Goal: Task Accomplishment & Management: Use online tool/utility

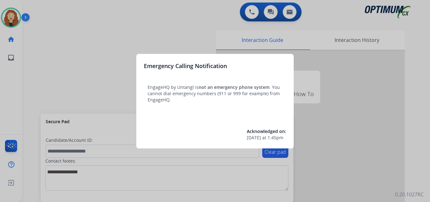
click at [97, 31] on div at bounding box center [215, 101] width 430 height 202
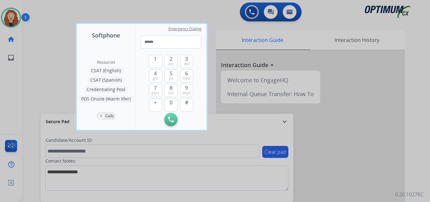
click at [59, 33] on div at bounding box center [215, 101] width 430 height 202
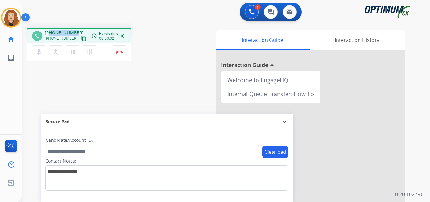
drag, startPoint x: 50, startPoint y: 32, endPoint x: 72, endPoint y: 31, distance: 22.4
click at [76, 31] on div "[PHONE_NUMBER] [PHONE_NUMBER] content_copy" at bounding box center [66, 36] width 43 height 13
copy span "3525479912"
click at [121, 53] on img at bounding box center [120, 51] width 8 height 3
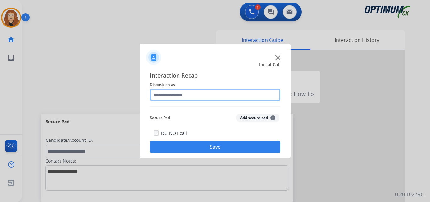
click at [173, 94] on input "text" at bounding box center [215, 94] width 131 height 13
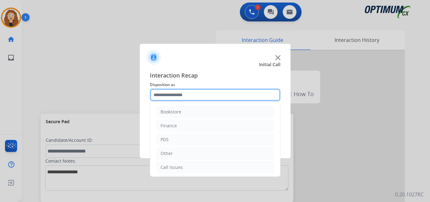
scroll to position [43, 0]
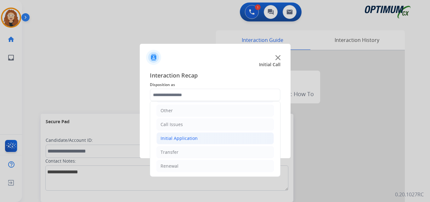
click at [201, 137] on li "Initial Application" at bounding box center [215, 138] width 117 height 12
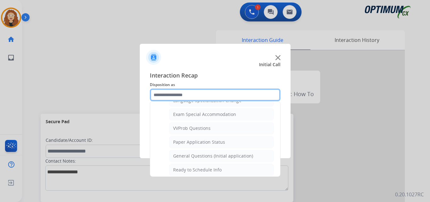
scroll to position [328, 0]
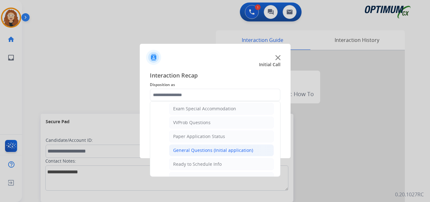
click at [232, 151] on div "General Questions (Initial application)" at bounding box center [213, 150] width 80 height 6
type input "**********"
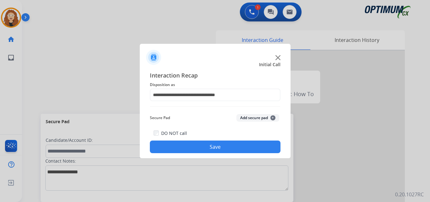
click at [220, 148] on button "Save" at bounding box center [215, 146] width 131 height 13
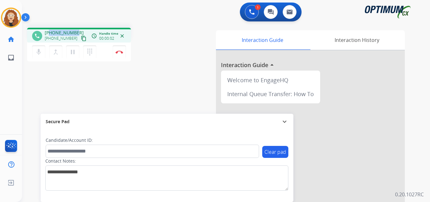
drag, startPoint x: 50, startPoint y: 32, endPoint x: 74, endPoint y: 27, distance: 25.0
click at [74, 27] on div "phone [PHONE_NUMBER] [PHONE_NUMBER] content_copy access_time Call metrics Queue…" at bounding box center [218, 154] width 393 height 263
copy span "7753505481"
click at [120, 53] on img at bounding box center [120, 51] width 8 height 3
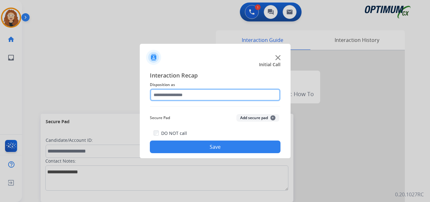
click at [182, 94] on input "text" at bounding box center [215, 94] width 131 height 13
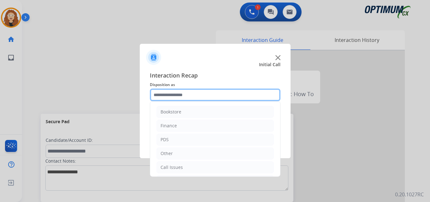
scroll to position [43, 0]
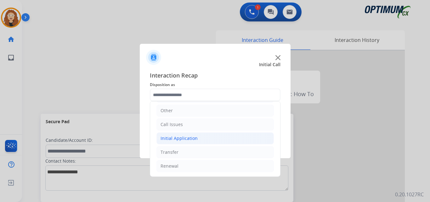
drag, startPoint x: 191, startPoint y: 139, endPoint x: 205, endPoint y: 142, distance: 14.2
click at [191, 138] on div "Initial Application" at bounding box center [179, 138] width 37 height 6
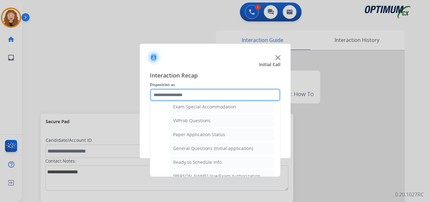
scroll to position [355, 0]
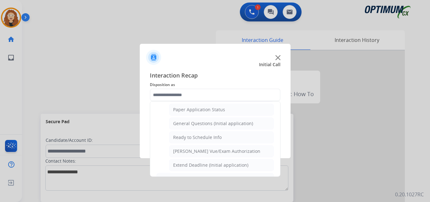
click at [212, 124] on div "General Questions (Initial application)" at bounding box center [213, 123] width 80 height 6
type input "**********"
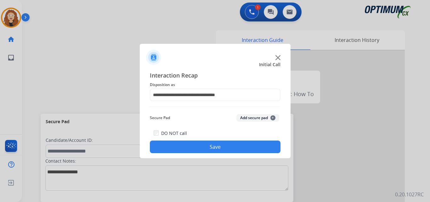
click at [197, 148] on button "Save" at bounding box center [215, 146] width 131 height 13
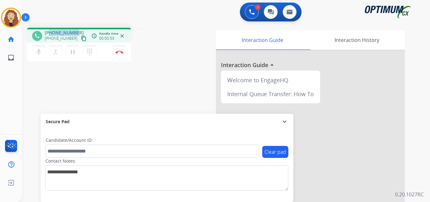
drag, startPoint x: 50, startPoint y: 31, endPoint x: 76, endPoint y: 32, distance: 25.8
click at [76, 32] on div "[PHONE_NUMBER] [PHONE_NUMBER] content_copy" at bounding box center [66, 36] width 43 height 13
copy span "9077154697"
click at [121, 52] on img at bounding box center [120, 51] width 8 height 3
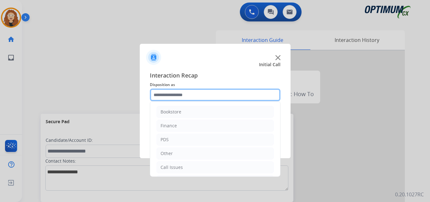
drag, startPoint x: 173, startPoint y: 92, endPoint x: 178, endPoint y: 95, distance: 5.5
click at [173, 92] on input "text" at bounding box center [215, 94] width 131 height 13
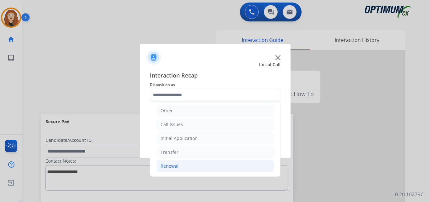
click at [185, 163] on li "Renewal" at bounding box center [215, 166] width 117 height 12
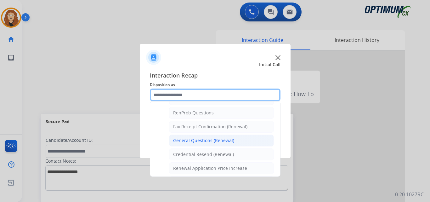
scroll to position [156, 0]
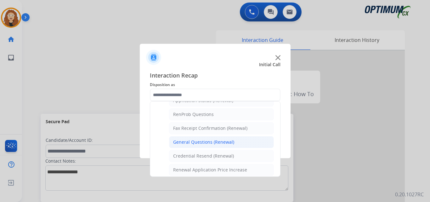
click at [229, 144] on div "General Questions (Renewal)" at bounding box center [203, 142] width 61 height 6
type input "**********"
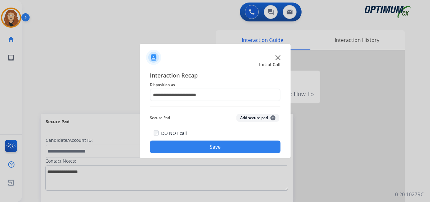
click at [216, 143] on button "Save" at bounding box center [215, 146] width 131 height 13
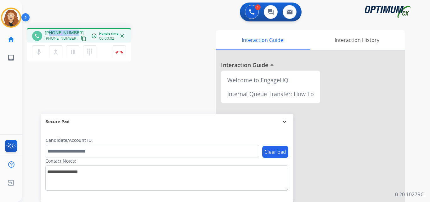
drag, startPoint x: 51, startPoint y: 32, endPoint x: 75, endPoint y: 30, distance: 23.5
click at [76, 30] on div "[PHONE_NUMBER] [PHONE_NUMBER] content_copy" at bounding box center [66, 36] width 43 height 13
copy span "3133754246"
click at [121, 53] on img at bounding box center [120, 51] width 8 height 3
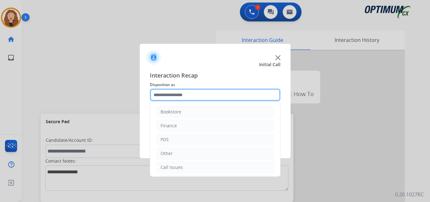
click at [169, 93] on input "text" at bounding box center [215, 94] width 131 height 13
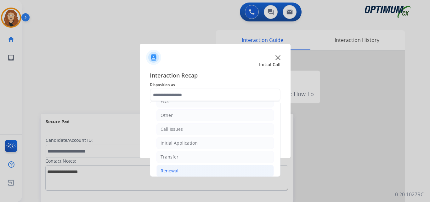
click at [200, 170] on li "Renewal" at bounding box center [215, 171] width 117 height 12
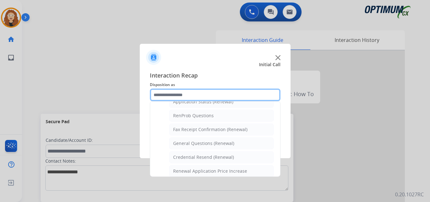
scroll to position [158, 0]
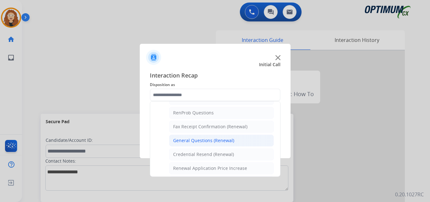
click at [227, 141] on div "General Questions (Renewal)" at bounding box center [203, 140] width 61 height 6
type input "**********"
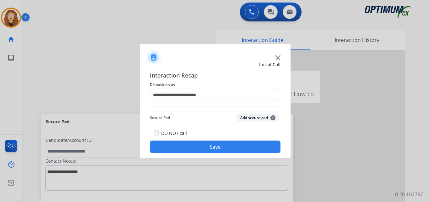
click at [214, 147] on button "Save" at bounding box center [215, 146] width 131 height 13
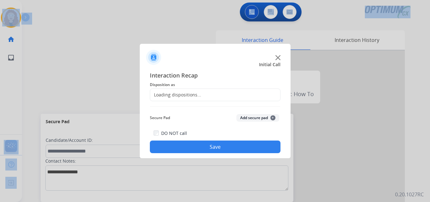
drag, startPoint x: 50, startPoint y: 32, endPoint x: 71, endPoint y: 30, distance: 20.9
click at [90, 51] on div at bounding box center [215, 101] width 430 height 202
click at [90, 23] on div at bounding box center [215, 101] width 430 height 202
click at [138, 14] on div at bounding box center [215, 101] width 430 height 202
click at [137, 26] on div at bounding box center [215, 101] width 430 height 202
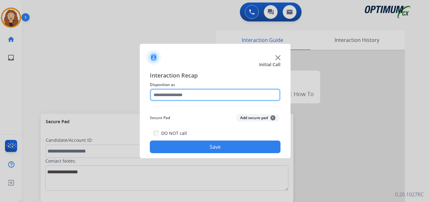
click at [172, 92] on input "text" at bounding box center [215, 94] width 131 height 13
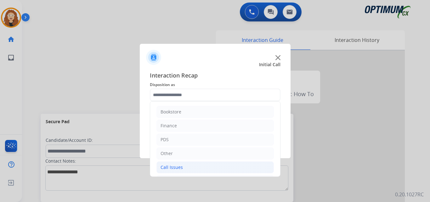
click at [197, 168] on li "Call Issues" at bounding box center [215, 167] width 117 height 12
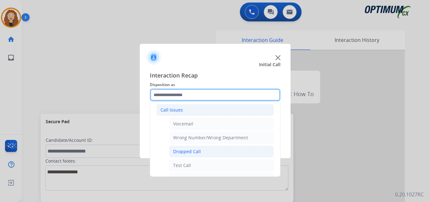
scroll to position [59, 0]
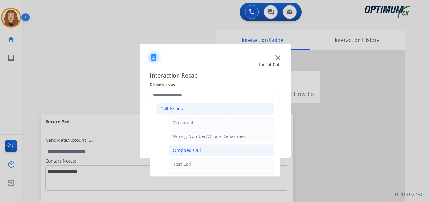
click at [211, 151] on li "Dropped Call" at bounding box center [221, 150] width 105 height 12
type input "**********"
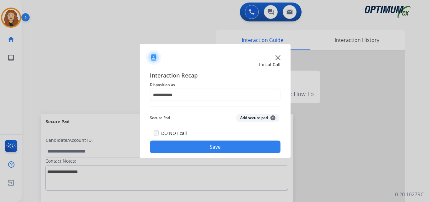
click at [208, 147] on button "Save" at bounding box center [215, 146] width 131 height 13
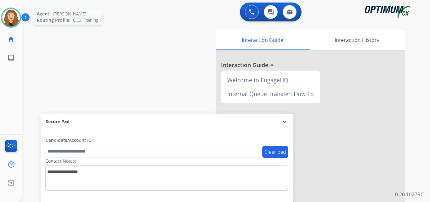
click at [10, 16] on img at bounding box center [11, 18] width 18 height 18
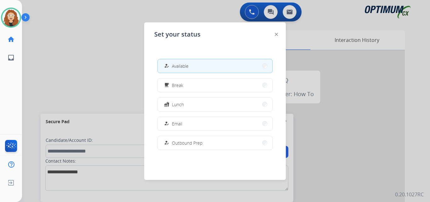
click at [38, 80] on div at bounding box center [215, 101] width 430 height 202
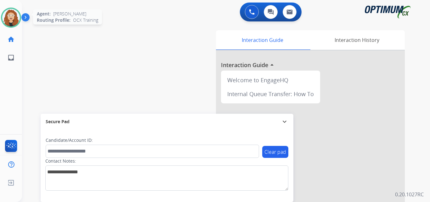
click at [12, 15] on img at bounding box center [11, 18] width 18 height 18
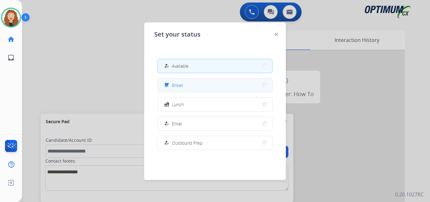
click at [176, 86] on span "Break" at bounding box center [177, 85] width 11 height 7
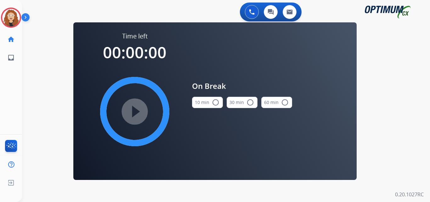
click at [215, 104] on mat-icon "radio_button_unchecked" at bounding box center [216, 103] width 8 height 8
click at [139, 112] on mat-icon "play_circle_filled" at bounding box center [135, 112] width 8 height 8
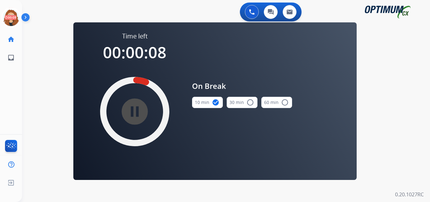
click at [35, 111] on div "0 Voice Interactions 0 Chat Interactions 0 Email Interactions swap_horiz Break …" at bounding box center [226, 101] width 408 height 202
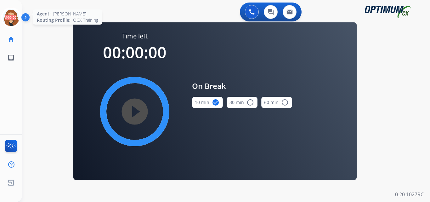
click at [13, 19] on icon at bounding box center [11, 18] width 20 height 20
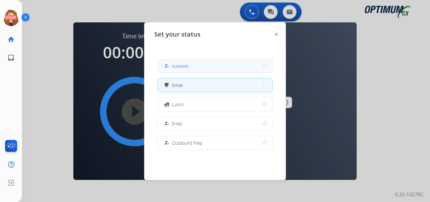
click at [197, 62] on button "how_to_reg Available" at bounding box center [215, 66] width 115 height 14
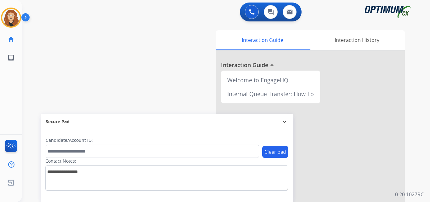
click at [27, 63] on div "swap_horiz Break voice bridge close_fullscreen Connect 3-Way Call merge_type Se…" at bounding box center [218, 154] width 393 height 263
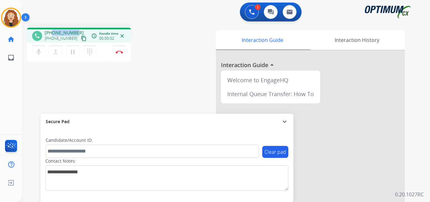
drag, startPoint x: 58, startPoint y: 32, endPoint x: 77, endPoint y: 32, distance: 19.2
click at [77, 32] on div "[PHONE_NUMBER] [PHONE_NUMBER] content_copy" at bounding box center [66, 36] width 43 height 13
click at [114, 19] on div "1 Voice Interactions 0 Chat Interactions 0 Email Interactions" at bounding box center [222, 13] width 385 height 20
drag, startPoint x: 55, startPoint y: 32, endPoint x: 77, endPoint y: 30, distance: 21.5
click at [77, 30] on div "[PHONE_NUMBER] [PHONE_NUMBER] content_copy" at bounding box center [66, 36] width 43 height 13
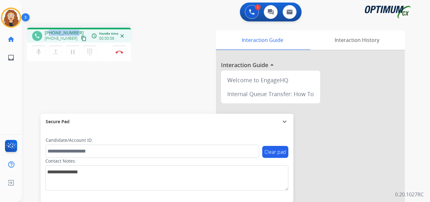
copy span "2022895090"
click at [121, 50] on img at bounding box center [120, 51] width 8 height 3
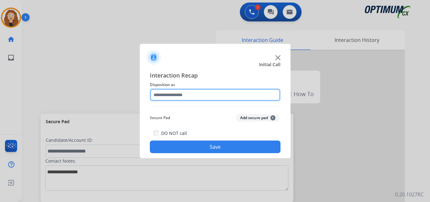
click at [167, 93] on input "text" at bounding box center [215, 94] width 131 height 13
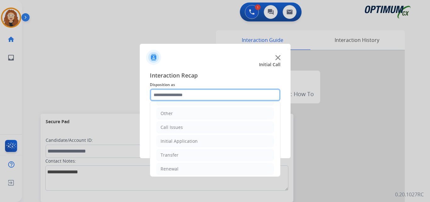
scroll to position [43, 0]
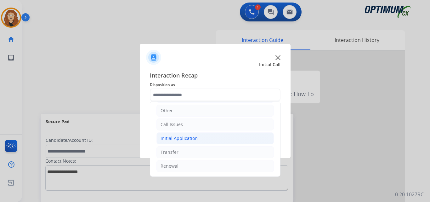
click at [201, 136] on li "Initial Application" at bounding box center [215, 138] width 117 height 12
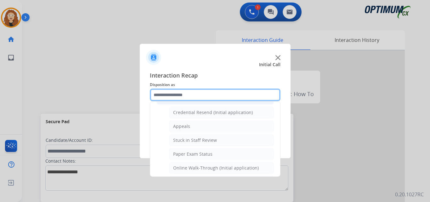
scroll to position [79, 0]
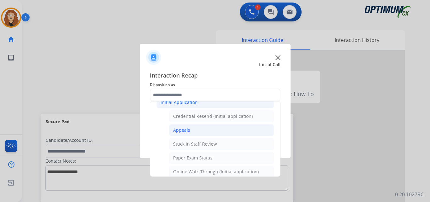
click at [223, 131] on li "Appeals" at bounding box center [221, 130] width 105 height 12
type input "*******"
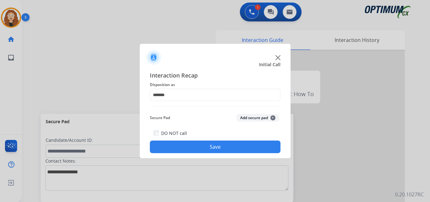
click at [210, 148] on button "Save" at bounding box center [215, 146] width 131 height 13
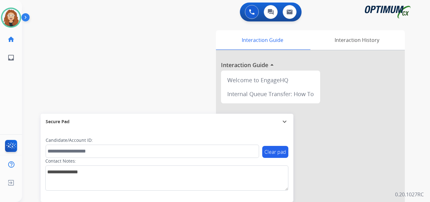
click at [33, 66] on div "swap_horiz Break voice bridge close_fullscreen Connect 3-Way Call merge_type Se…" at bounding box center [218, 154] width 393 height 263
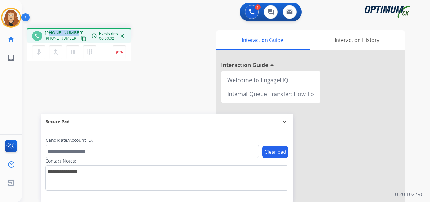
drag, startPoint x: 53, startPoint y: 31, endPoint x: 76, endPoint y: 30, distance: 22.4
click at [76, 30] on div "[PHONE_NUMBER] [PHONE_NUMBER] content_copy" at bounding box center [66, 36] width 43 height 13
copy span "7136948002"
click at [120, 52] on img at bounding box center [120, 51] width 8 height 3
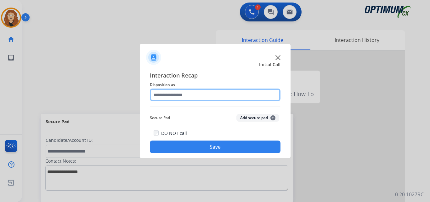
click at [169, 94] on input "text" at bounding box center [215, 94] width 131 height 13
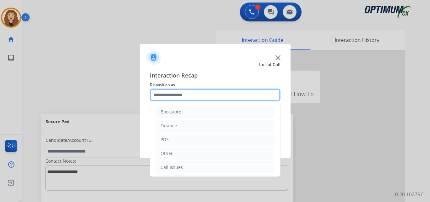
scroll to position [43, 0]
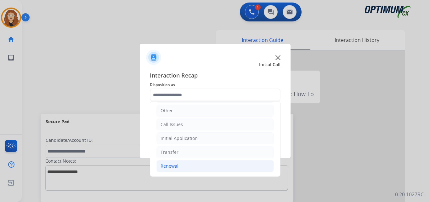
drag, startPoint x: 190, startPoint y: 166, endPoint x: 198, endPoint y: 165, distance: 8.6
click at [196, 165] on li "Renewal" at bounding box center [215, 166] width 117 height 12
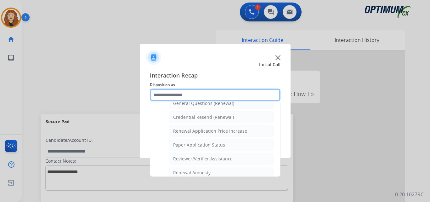
scroll to position [197, 0]
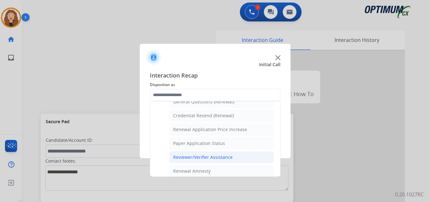
click at [251, 158] on li "Reviewer/Verifier Assistance" at bounding box center [221, 157] width 105 height 12
type input "**********"
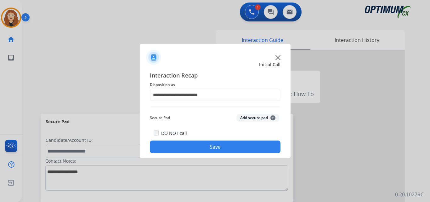
click at [237, 150] on button "Save" at bounding box center [215, 146] width 131 height 13
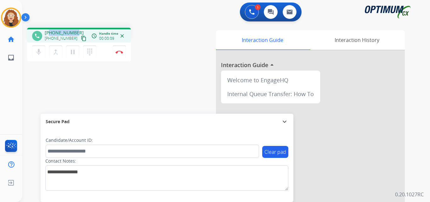
drag, startPoint x: 49, startPoint y: 32, endPoint x: 76, endPoint y: 30, distance: 26.8
click at [76, 30] on div "[PHONE_NUMBER] [PHONE_NUMBER] content_copy" at bounding box center [66, 36] width 43 height 13
copy span "6465544311"
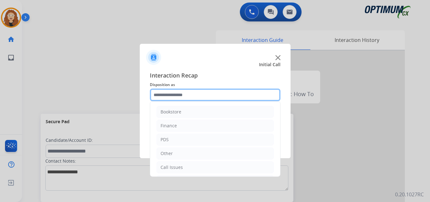
click at [171, 94] on input "text" at bounding box center [215, 94] width 131 height 13
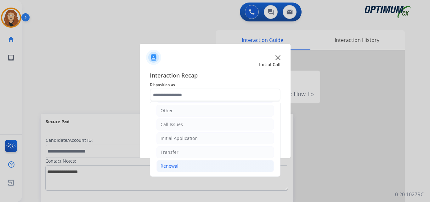
click at [201, 166] on li "Renewal" at bounding box center [215, 166] width 117 height 12
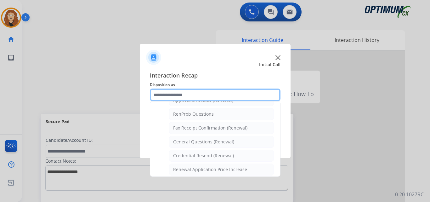
scroll to position [157, 0]
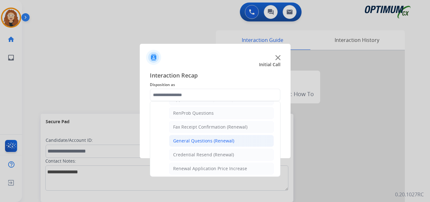
click at [234, 141] on li "General Questions (Renewal)" at bounding box center [221, 141] width 105 height 12
type input "**********"
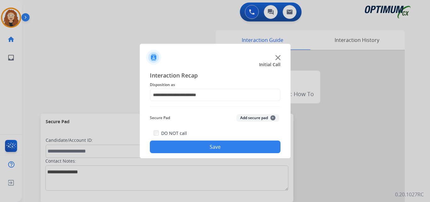
click at [217, 149] on button "Save" at bounding box center [215, 146] width 131 height 13
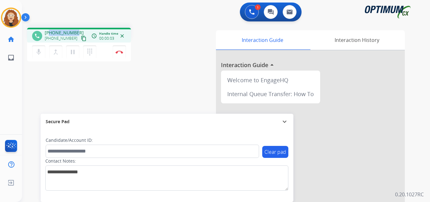
drag, startPoint x: 50, startPoint y: 32, endPoint x: 76, endPoint y: 31, distance: 26.2
click at [76, 31] on div "[PHONE_NUMBER] [PHONE_NUMBER] content_copy" at bounding box center [66, 36] width 43 height 13
copy span "5712207883"
click at [119, 52] on img at bounding box center [120, 51] width 8 height 3
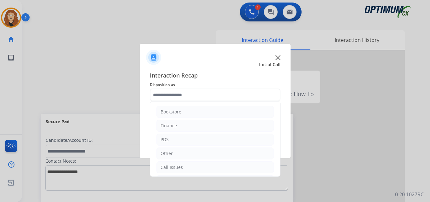
click at [167, 94] on input "text" at bounding box center [215, 94] width 131 height 13
click at [175, 137] on div "Initial Application" at bounding box center [179, 138] width 37 height 6
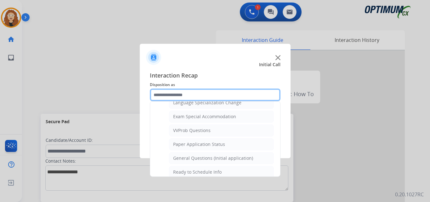
scroll to position [332, 0]
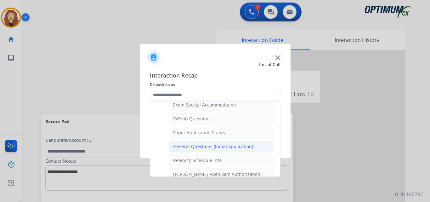
click at [247, 148] on div "General Questions (Initial application)" at bounding box center [213, 146] width 80 height 6
type input "**********"
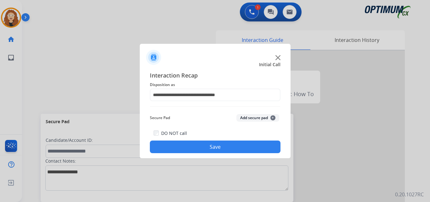
click at [242, 146] on button "Save" at bounding box center [215, 146] width 131 height 13
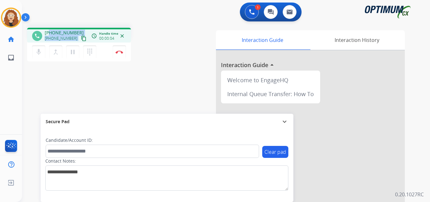
drag, startPoint x: 49, startPoint y: 31, endPoint x: 78, endPoint y: 31, distance: 29.3
click at [78, 31] on div "[PHONE_NUMBER] [PHONE_NUMBER] content_copy" at bounding box center [66, 36] width 43 height 13
click at [77, 14] on div "1 Voice Interactions 0 Chat Interactions 0 Email Interactions" at bounding box center [222, 13] width 385 height 20
drag, startPoint x: 50, startPoint y: 32, endPoint x: 75, endPoint y: 32, distance: 24.6
click at [75, 32] on span "[PHONE_NUMBER]" at bounding box center [64, 33] width 39 height 6
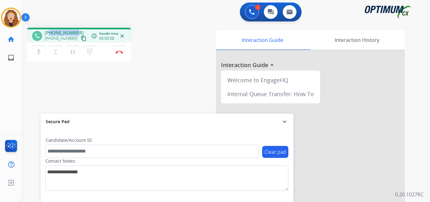
copy span "5135806550"
click at [122, 53] on img at bounding box center [120, 51] width 8 height 3
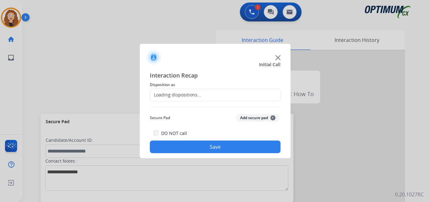
click at [187, 94] on div "Loading dispositions..." at bounding box center [175, 95] width 51 height 6
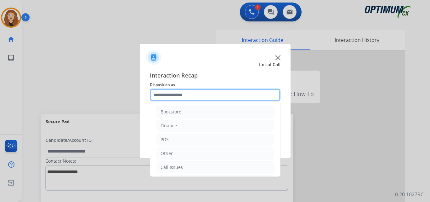
click at [190, 94] on input "text" at bounding box center [215, 94] width 131 height 13
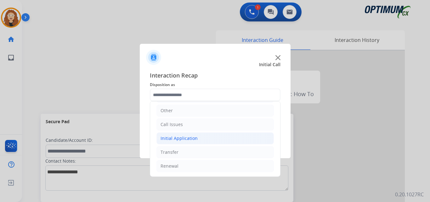
drag, startPoint x: 190, startPoint y: 137, endPoint x: 222, endPoint y: 143, distance: 32.7
click at [190, 136] on div "Initial Application" at bounding box center [179, 138] width 37 height 6
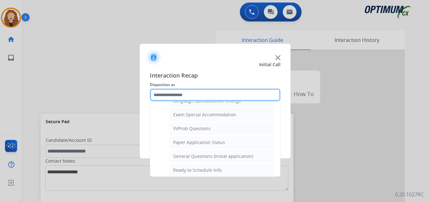
scroll to position [328, 0]
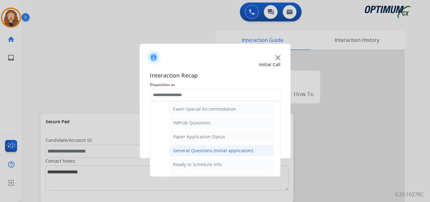
click at [241, 151] on div "General Questions (Initial application)" at bounding box center [213, 150] width 80 height 6
type input "**********"
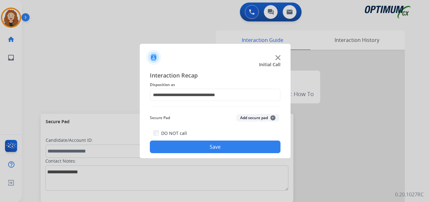
click at [237, 148] on button "Save" at bounding box center [215, 146] width 131 height 13
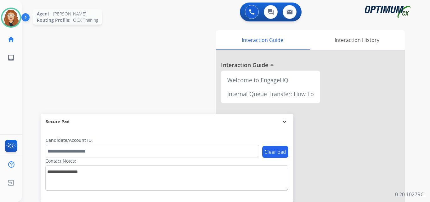
click at [9, 20] on img at bounding box center [11, 18] width 18 height 18
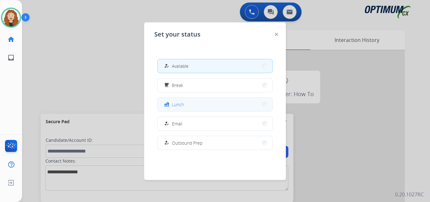
click at [195, 101] on button "fastfood Lunch" at bounding box center [215, 105] width 115 height 14
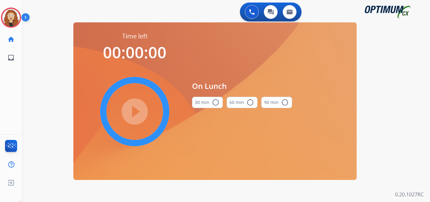
click at [216, 103] on mat-icon "radio_button_unchecked" at bounding box center [216, 103] width 8 height 8
click at [133, 112] on mat-icon "play_circle_filled" at bounding box center [135, 112] width 8 height 8
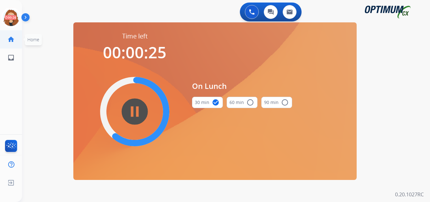
click at [39, 38] on span "Home" at bounding box center [33, 40] width 12 height 6
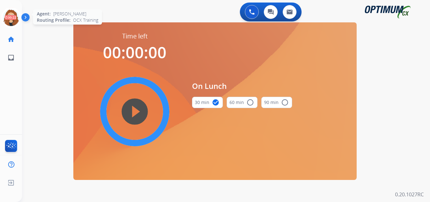
click at [15, 16] on icon at bounding box center [11, 18] width 20 height 20
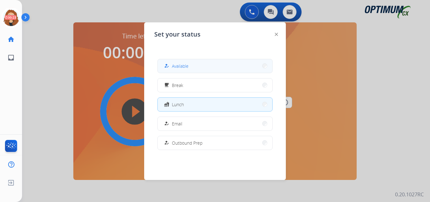
click at [210, 66] on button "how_to_reg Available" at bounding box center [215, 66] width 115 height 14
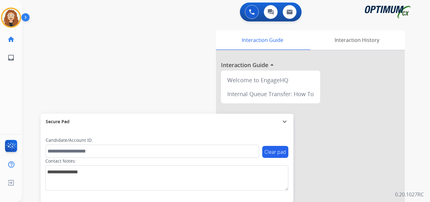
click at [30, 42] on div "swap_horiz Break voice bridge close_fullscreen Connect 3-Way Call merge_type Se…" at bounding box center [218, 154] width 393 height 263
click at [38, 80] on div "swap_horiz Break voice bridge close_fullscreen Connect 3-Way Call merge_type Se…" at bounding box center [218, 154] width 393 height 263
click at [41, 87] on div "swap_horiz Break voice bridge close_fullscreen Connect 3-Way Call merge_type Se…" at bounding box center [218, 154] width 393 height 263
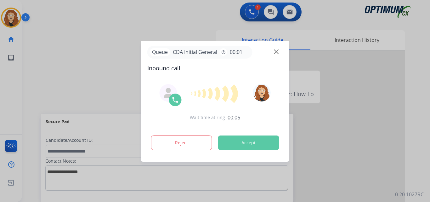
click at [247, 145] on button "Accept" at bounding box center [248, 142] width 61 height 14
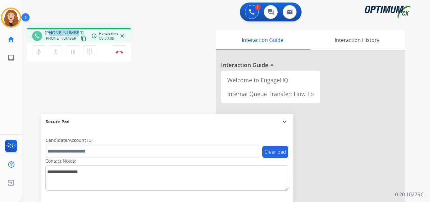
drag, startPoint x: 51, startPoint y: 32, endPoint x: 74, endPoint y: 29, distance: 23.8
click at [75, 29] on div "phone [PHONE_NUMBER] [PHONE_NUMBER] content_copy access_time Call metrics Queue…" at bounding box center [79, 35] width 104 height 15
copy span "2162379273"
click at [120, 53] on img at bounding box center [120, 51] width 8 height 3
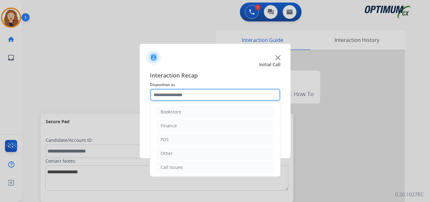
click at [177, 96] on input "text" at bounding box center [215, 94] width 131 height 13
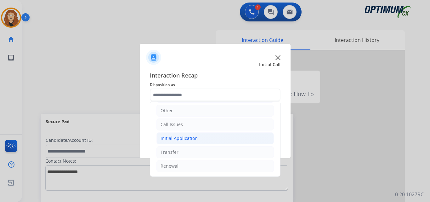
click at [184, 136] on div "Initial Application" at bounding box center [179, 138] width 37 height 6
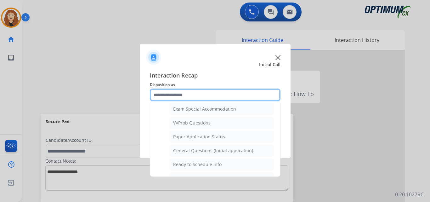
scroll to position [332, 0]
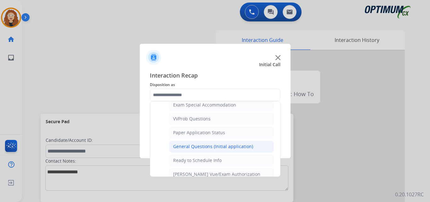
click at [244, 148] on div "General Questions (Initial application)" at bounding box center [213, 146] width 80 height 6
type input "**********"
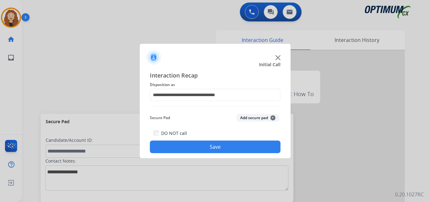
click at [243, 148] on button "Save" at bounding box center [215, 146] width 131 height 13
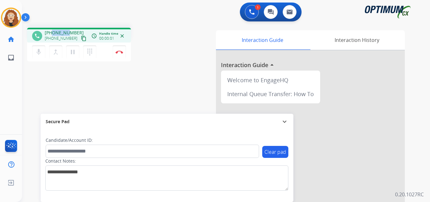
drag, startPoint x: 52, startPoint y: 31, endPoint x: 66, endPoint y: 27, distance: 15.4
click at [66, 27] on div "phone [PHONE_NUMBER] [PHONE_NUMBER] content_copy access_time Call metrics Queue…" at bounding box center [218, 154] width 393 height 263
click at [71, 15] on div "1 Voice Interactions 0 Chat Interactions 0 Email Interactions" at bounding box center [222, 13] width 385 height 20
drag, startPoint x: 52, startPoint y: 31, endPoint x: 76, endPoint y: 28, distance: 23.8
click at [76, 28] on div "phone [PHONE_NUMBER] [PHONE_NUMBER] content_copy access_time Call metrics Queue…" at bounding box center [79, 35] width 104 height 15
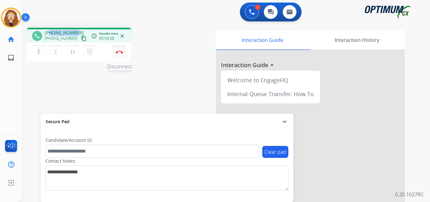
click at [121, 54] on button "Disconnect" at bounding box center [119, 51] width 13 height 13
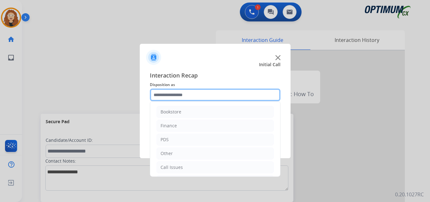
click at [173, 94] on input "text" at bounding box center [215, 94] width 131 height 13
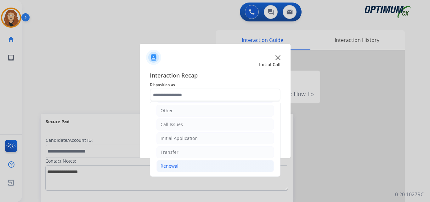
click at [176, 164] on div "Renewal" at bounding box center [170, 166] width 18 height 6
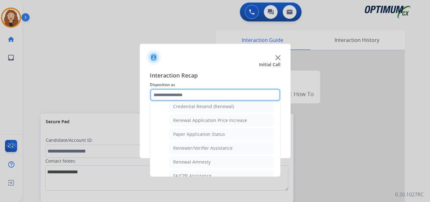
scroll to position [208, 0]
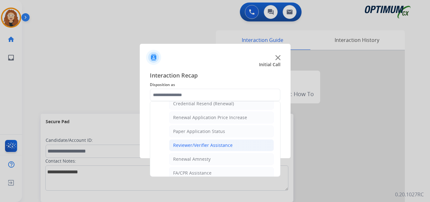
click at [238, 145] on li "Reviewer/Verifier Assistance" at bounding box center [221, 145] width 105 height 12
type input "**********"
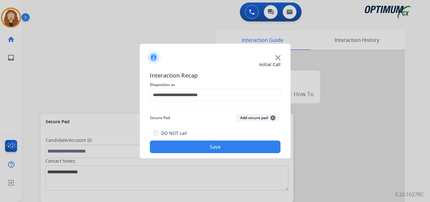
click at [218, 146] on button "Save" at bounding box center [215, 146] width 131 height 13
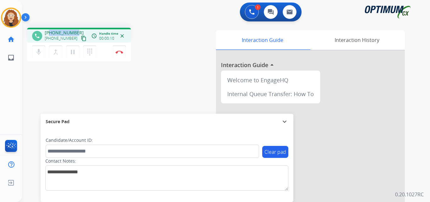
drag, startPoint x: 50, startPoint y: 32, endPoint x: 77, endPoint y: 32, distance: 26.5
click at [77, 31] on div "[PHONE_NUMBER] [PHONE_NUMBER] content_copy" at bounding box center [66, 36] width 43 height 13
click at [121, 52] on img at bounding box center [120, 51] width 8 height 3
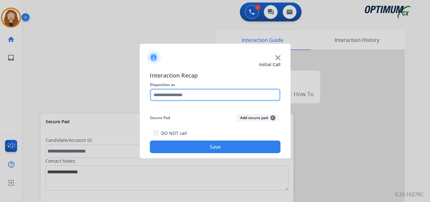
click at [177, 94] on input "text" at bounding box center [215, 94] width 131 height 13
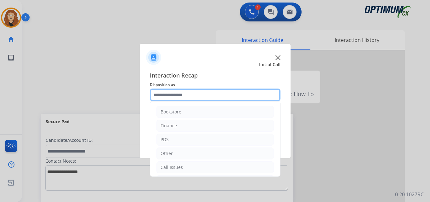
scroll to position [43, 0]
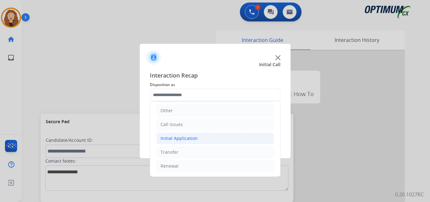
click at [181, 138] on div "Initial Application" at bounding box center [179, 138] width 37 height 6
drag, startPoint x: 191, startPoint y: 167, endPoint x: 245, endPoint y: 147, distance: 57.2
click at [193, 167] on li "Appeals" at bounding box center [221, 166] width 105 height 12
type input "*******"
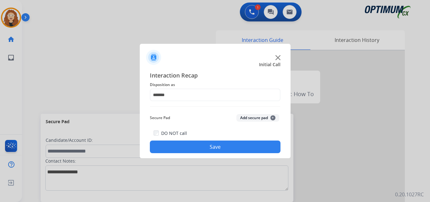
click at [245, 147] on button "Save" at bounding box center [215, 146] width 131 height 13
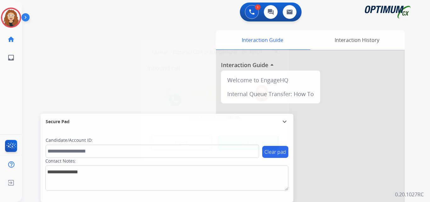
click at [262, 140] on button "Accept" at bounding box center [248, 142] width 61 height 14
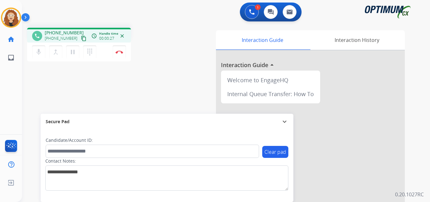
click at [46, 98] on div "phone [PHONE_NUMBER] [PHONE_NUMBER] content_copy access_time Call metrics Queue…" at bounding box center [218, 154] width 393 height 263
drag, startPoint x: 49, startPoint y: 32, endPoint x: 75, endPoint y: 31, distance: 25.9
click at [75, 31] on div "[PHONE_NUMBER] [PHONE_NUMBER] content_copy" at bounding box center [66, 36] width 43 height 13
click at [122, 52] on img at bounding box center [120, 51] width 8 height 3
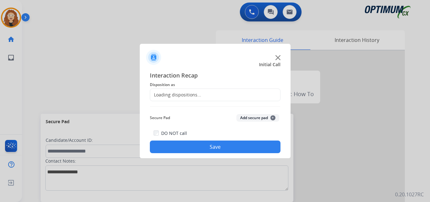
click at [183, 94] on div "Loading dispositions..." at bounding box center [175, 95] width 51 height 6
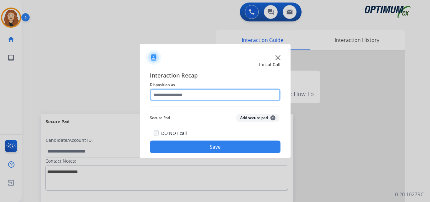
click at [189, 94] on input "text" at bounding box center [215, 94] width 131 height 13
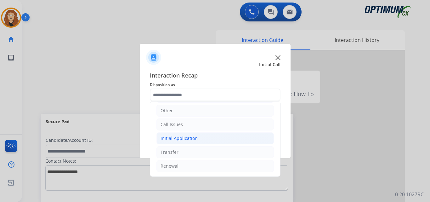
click at [183, 138] on div "Initial Application" at bounding box center [179, 138] width 37 height 6
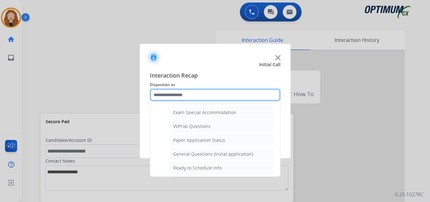
scroll to position [326, 0]
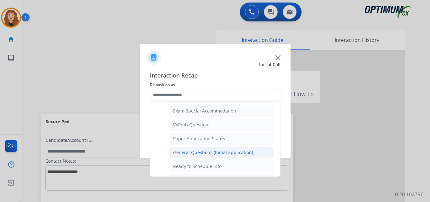
click at [246, 152] on div "General Questions (Initial application)" at bounding box center [213, 152] width 80 height 6
type input "**********"
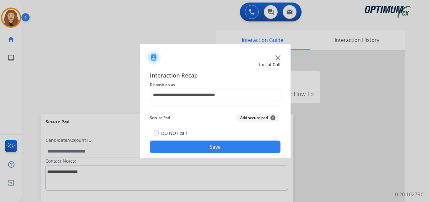
click at [227, 147] on button "Save" at bounding box center [215, 146] width 131 height 13
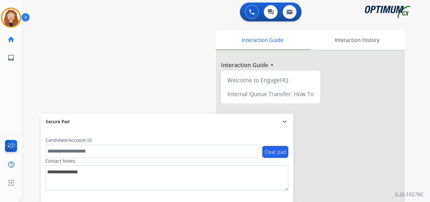
click at [25, 94] on div "swap_horiz Break voice bridge close_fullscreen Connect 3-Way Call merge_type Se…" at bounding box center [218, 154] width 393 height 263
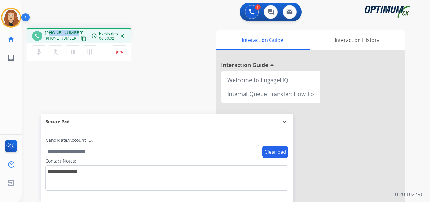
drag, startPoint x: 49, startPoint y: 32, endPoint x: 75, endPoint y: 30, distance: 25.6
click at [75, 30] on span "[PHONE_NUMBER]" at bounding box center [64, 33] width 39 height 6
click at [120, 54] on button "Disconnect" at bounding box center [119, 51] width 13 height 13
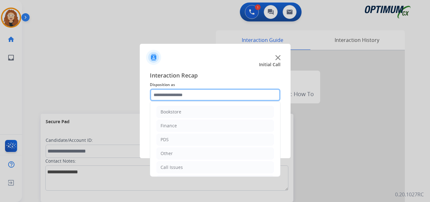
click at [172, 94] on input "text" at bounding box center [215, 94] width 131 height 13
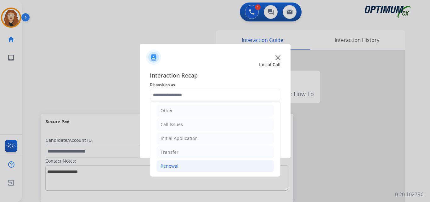
click at [190, 168] on li "Renewal" at bounding box center [215, 166] width 117 height 12
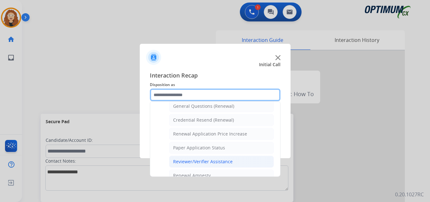
scroll to position [192, 0]
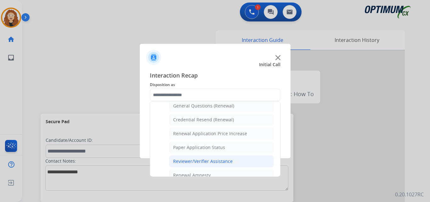
click at [240, 161] on li "Reviewer/Verifier Assistance" at bounding box center [221, 161] width 105 height 12
type input "**********"
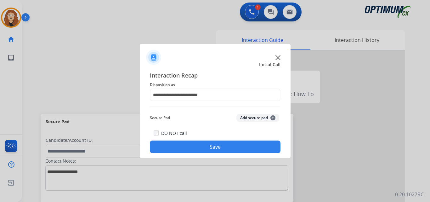
click at [227, 148] on button "Save" at bounding box center [215, 146] width 131 height 13
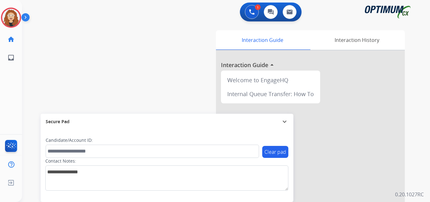
click at [34, 50] on div at bounding box center [215, 101] width 430 height 202
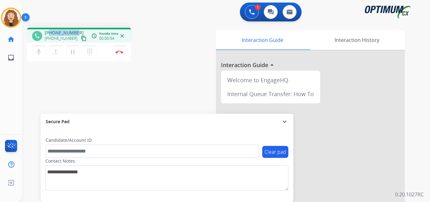
drag, startPoint x: 51, startPoint y: 32, endPoint x: 74, endPoint y: 31, distance: 23.7
click at [75, 31] on span "[PHONE_NUMBER]" at bounding box center [64, 33] width 39 height 6
click at [121, 54] on button "Disconnect" at bounding box center [119, 51] width 13 height 13
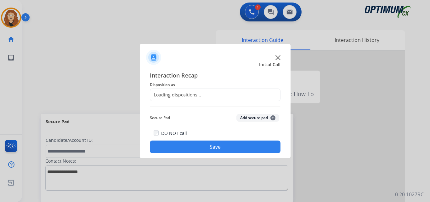
click at [174, 94] on div "Loading dispositions..." at bounding box center [175, 95] width 51 height 6
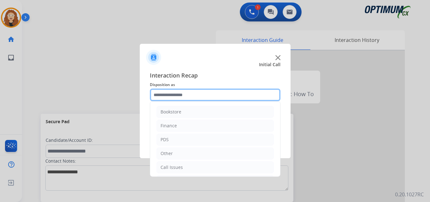
click at [165, 95] on input "text" at bounding box center [215, 94] width 131 height 13
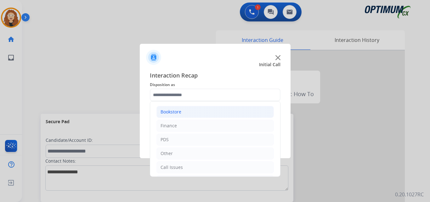
click at [183, 108] on li "Bookstore" at bounding box center [215, 112] width 117 height 12
click at [204, 141] on div "General Questions (Bookstore)" at bounding box center [205, 139] width 64 height 6
type input "**********"
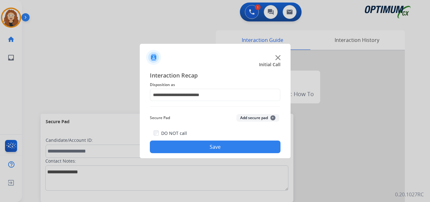
click at [180, 144] on button "Save" at bounding box center [215, 146] width 131 height 13
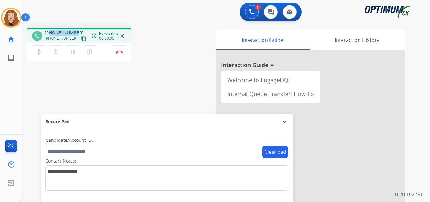
drag, startPoint x: 49, startPoint y: 33, endPoint x: 76, endPoint y: 30, distance: 26.6
click at [76, 30] on div "[PHONE_NUMBER] [PHONE_NUMBER] content_copy" at bounding box center [66, 36] width 43 height 13
click at [121, 53] on img at bounding box center [120, 51] width 8 height 3
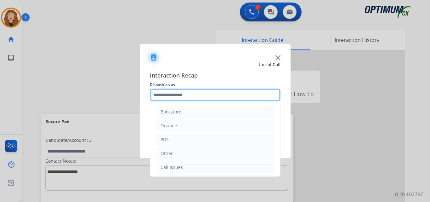
click at [169, 92] on input "text" at bounding box center [215, 94] width 131 height 13
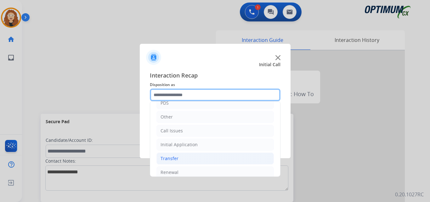
scroll to position [37, 0]
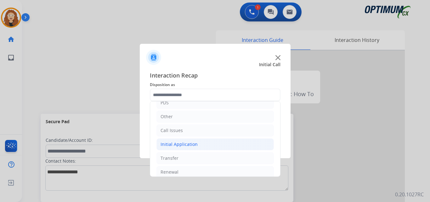
click at [198, 143] on li "Initial Application" at bounding box center [215, 144] width 117 height 12
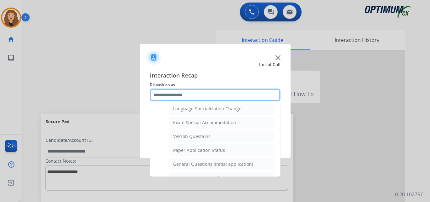
scroll to position [320, 0]
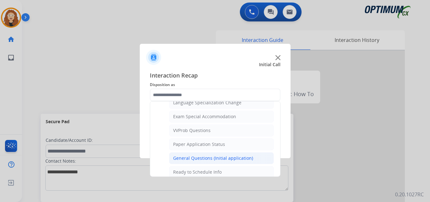
click at [247, 158] on div "General Questions (Initial application)" at bounding box center [213, 158] width 80 height 6
type input "**********"
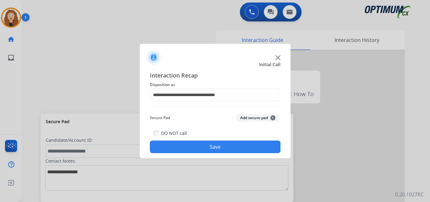
click at [236, 151] on button "Save" at bounding box center [215, 146] width 131 height 13
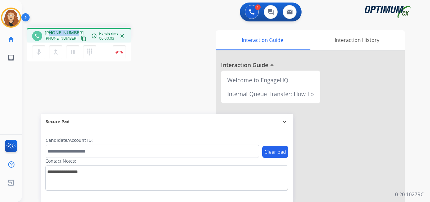
drag, startPoint x: 49, startPoint y: 33, endPoint x: 77, endPoint y: 29, distance: 27.3
click at [77, 29] on div "phone [PHONE_NUMBER] [PHONE_NUMBER] content_copy access_time Call metrics Queue…" at bounding box center [79, 35] width 104 height 15
click at [122, 52] on img at bounding box center [120, 51] width 8 height 3
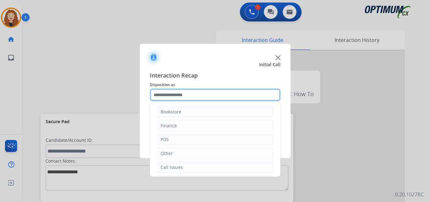
click at [170, 95] on input "text" at bounding box center [215, 94] width 131 height 13
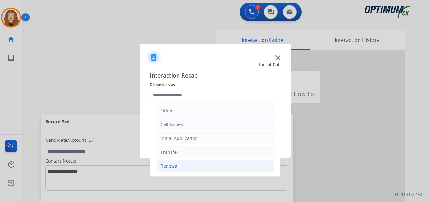
click at [181, 166] on li "Renewal" at bounding box center [215, 166] width 117 height 12
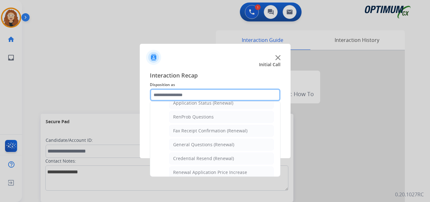
scroll to position [160, 0]
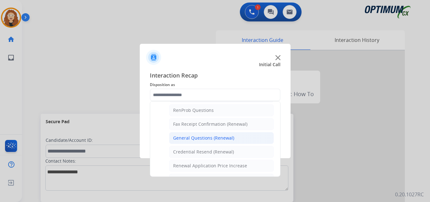
click at [223, 140] on div "General Questions (Renewal)" at bounding box center [203, 138] width 61 height 6
type input "**********"
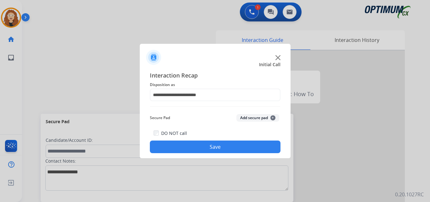
drag, startPoint x: 223, startPoint y: 146, endPoint x: 183, endPoint y: 117, distance: 49.8
click at [223, 145] on button "Save" at bounding box center [215, 146] width 131 height 13
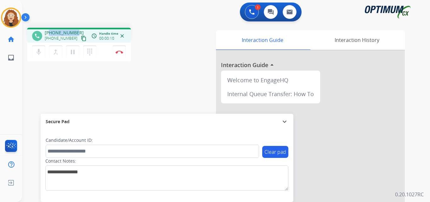
drag, startPoint x: 55, startPoint y: 30, endPoint x: 76, endPoint y: 29, distance: 20.8
click at [76, 29] on div "phone [PHONE_NUMBER] [PHONE_NUMBER] content_copy access_time Call metrics Queue…" at bounding box center [79, 35] width 104 height 15
click at [122, 53] on img at bounding box center [120, 51] width 8 height 3
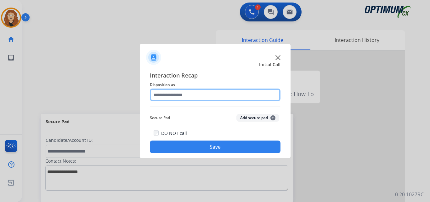
click at [173, 93] on input "text" at bounding box center [215, 94] width 131 height 13
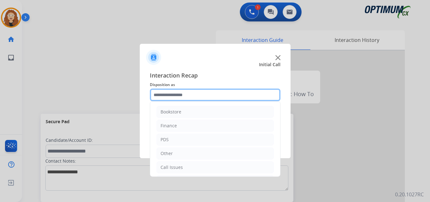
scroll to position [43, 0]
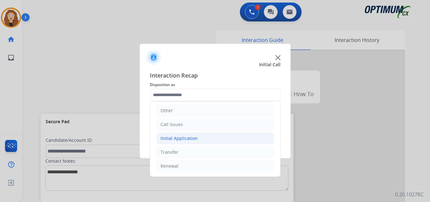
click at [206, 141] on li "Initial Application" at bounding box center [215, 138] width 117 height 12
click at [204, 164] on li "Appeals" at bounding box center [221, 166] width 105 height 12
type input "*******"
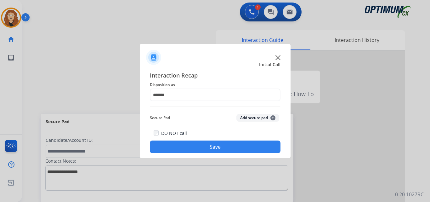
click at [197, 144] on button "Save" at bounding box center [215, 146] width 131 height 13
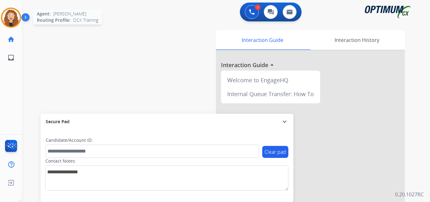
click at [16, 18] on img at bounding box center [11, 18] width 18 height 18
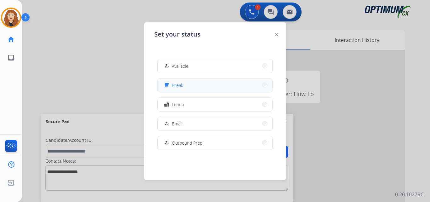
click at [205, 85] on button "free_breakfast Break" at bounding box center [215, 85] width 115 height 14
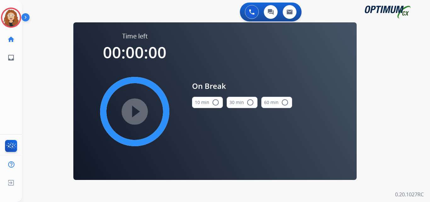
click at [214, 104] on mat-icon "radio_button_unchecked" at bounding box center [216, 103] width 8 height 8
click at [137, 111] on mat-icon "play_circle_filled" at bounding box center [135, 112] width 8 height 8
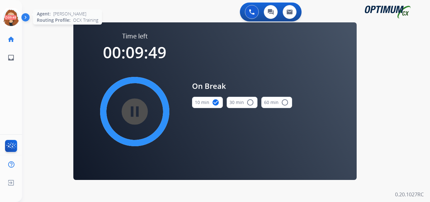
click at [12, 19] on icon at bounding box center [11, 18] width 20 height 20
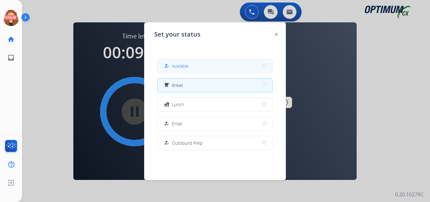
click at [204, 68] on button "how_to_reg Available" at bounding box center [215, 66] width 115 height 14
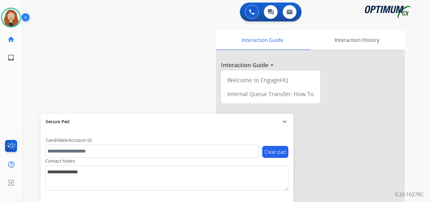
click at [41, 92] on div "swap_horiz Break voice bridge close_fullscreen Connect 3-Way Call merge_type Se…" at bounding box center [218, 154] width 393 height 263
click at [13, 17] on img at bounding box center [11, 18] width 18 height 18
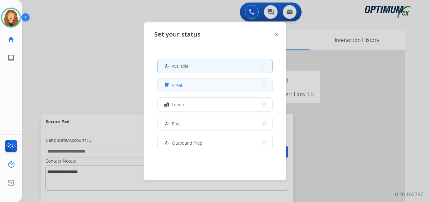
click at [181, 83] on span "Break" at bounding box center [177, 85] width 11 height 7
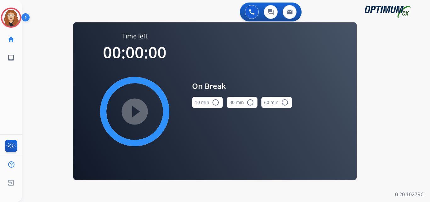
click at [215, 105] on mat-icon "radio_button_unchecked" at bounding box center [216, 103] width 8 height 8
click at [137, 113] on mat-icon "play_circle_filled" at bounding box center [135, 112] width 8 height 8
click at [32, 62] on div "0 Voice Interactions 0 Chat Interactions 0 Email Interactions swap_horiz Break …" at bounding box center [226, 101] width 408 height 202
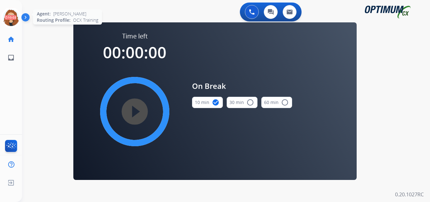
drag, startPoint x: 9, startPoint y: 14, endPoint x: 16, endPoint y: 16, distance: 7.3
click at [9, 14] on icon at bounding box center [11, 18] width 20 height 20
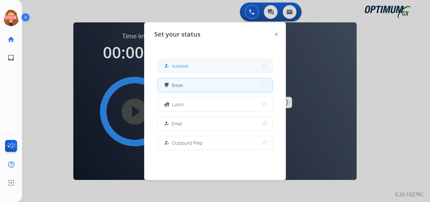
click at [186, 64] on span "Available" at bounding box center [180, 66] width 17 height 7
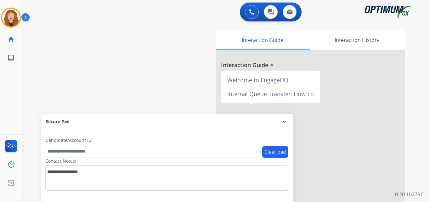
click at [35, 76] on div "swap_horiz Break voice bridge close_fullscreen Connect 3-Way Call merge_type Se…" at bounding box center [218, 154] width 393 height 263
click at [45, 90] on div "swap_horiz Break voice bridge close_fullscreen Connect 3-Way Call merge_type Se…" at bounding box center [218, 154] width 393 height 263
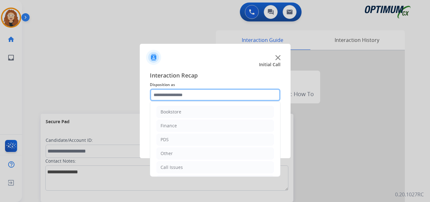
click at [203, 91] on input "text" at bounding box center [215, 94] width 131 height 13
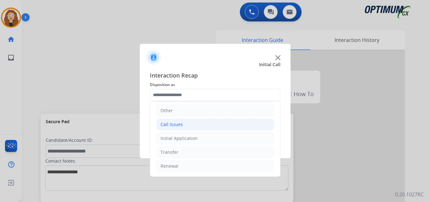
click at [190, 126] on li "Call Issues" at bounding box center [215, 124] width 117 height 12
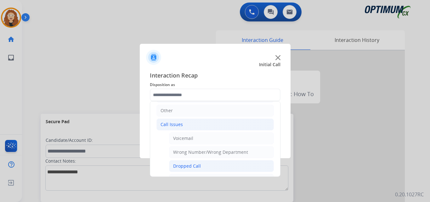
click at [200, 165] on li "Dropped Call" at bounding box center [221, 166] width 105 height 12
type input "**********"
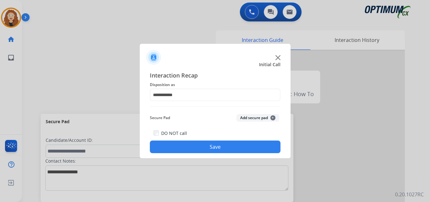
click at [191, 147] on button "Save" at bounding box center [215, 146] width 131 height 13
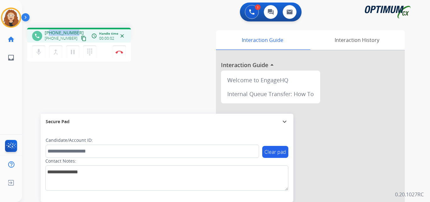
drag, startPoint x: 50, startPoint y: 33, endPoint x: 75, endPoint y: 32, distance: 25.2
click at [75, 32] on div "[PHONE_NUMBER] [PHONE_NUMBER] content_copy" at bounding box center [66, 36] width 43 height 13
click at [122, 51] on img at bounding box center [120, 51] width 8 height 3
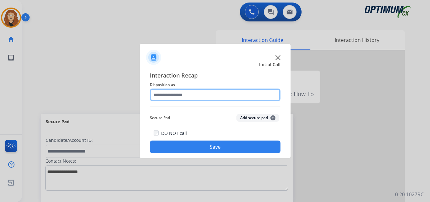
click at [165, 92] on input "text" at bounding box center [215, 94] width 131 height 13
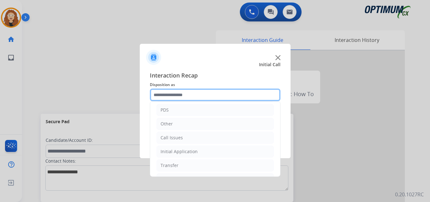
scroll to position [36, 0]
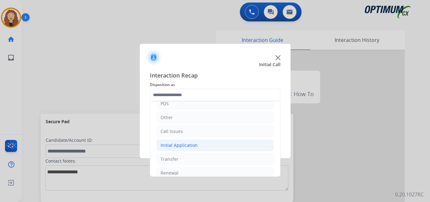
click at [182, 139] on li "Initial Application" at bounding box center [215, 145] width 117 height 12
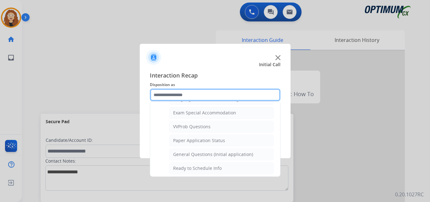
scroll to position [335, 0]
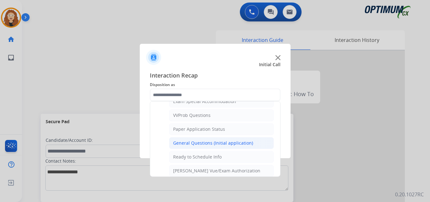
click at [230, 142] on div "General Questions (Initial application)" at bounding box center [213, 143] width 80 height 6
type input "**********"
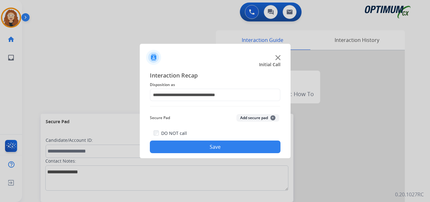
click at [221, 145] on button "Save" at bounding box center [215, 146] width 131 height 13
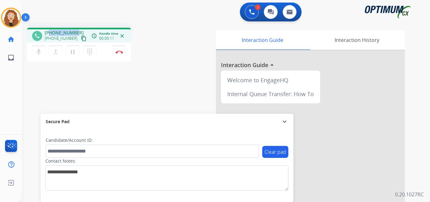
drag, startPoint x: 53, startPoint y: 30, endPoint x: 76, endPoint y: 29, distance: 22.7
click at [76, 29] on div "phone [PHONE_NUMBER] [PHONE_NUMBER] content_copy access_time Call metrics Queue…" at bounding box center [79, 35] width 104 height 15
click at [122, 52] on img at bounding box center [120, 51] width 8 height 3
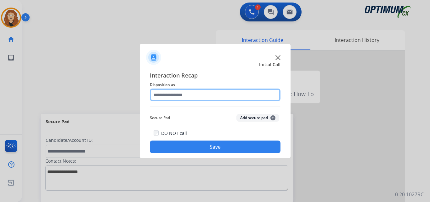
click at [170, 95] on input "text" at bounding box center [215, 94] width 131 height 13
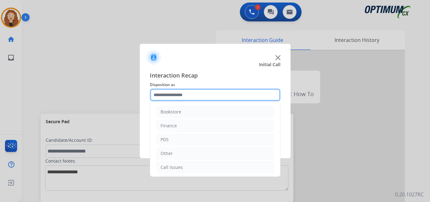
scroll to position [43, 0]
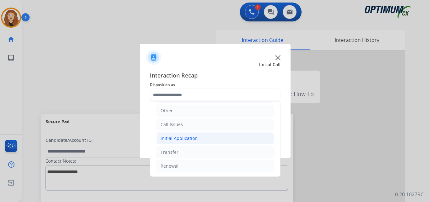
click at [166, 137] on div "Initial Application" at bounding box center [179, 138] width 37 height 6
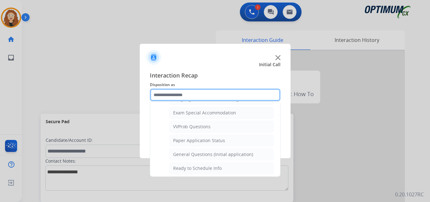
scroll to position [336, 0]
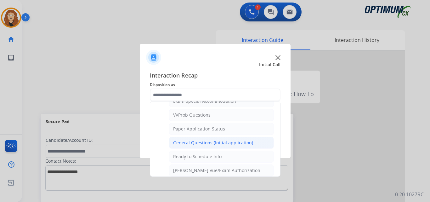
click at [239, 143] on div "General Questions (Initial application)" at bounding box center [213, 143] width 80 height 6
type input "**********"
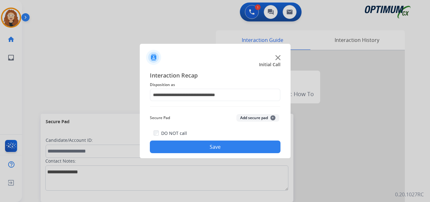
click at [239, 143] on button "Save" at bounding box center [215, 146] width 131 height 13
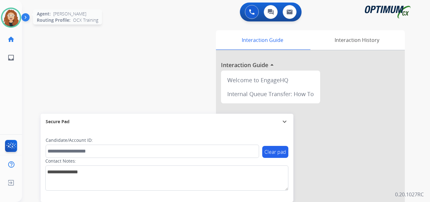
click at [12, 18] on img at bounding box center [11, 18] width 18 height 18
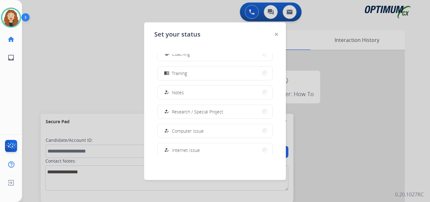
scroll to position [157, 0]
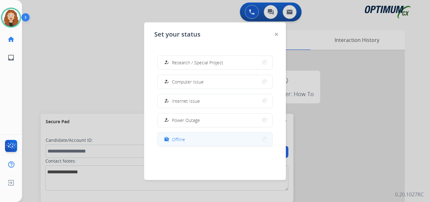
click at [183, 138] on span "Offline" at bounding box center [178, 139] width 13 height 7
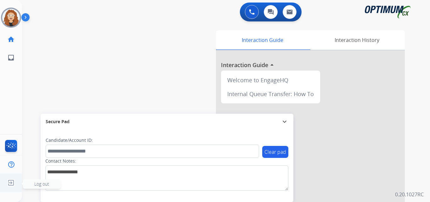
click at [9, 183] on img at bounding box center [10, 183] width 11 height 12
click at [32, 187] on span "Log out" at bounding box center [42, 183] width 38 height 9
